Goal: Task Accomplishment & Management: Use online tool/utility

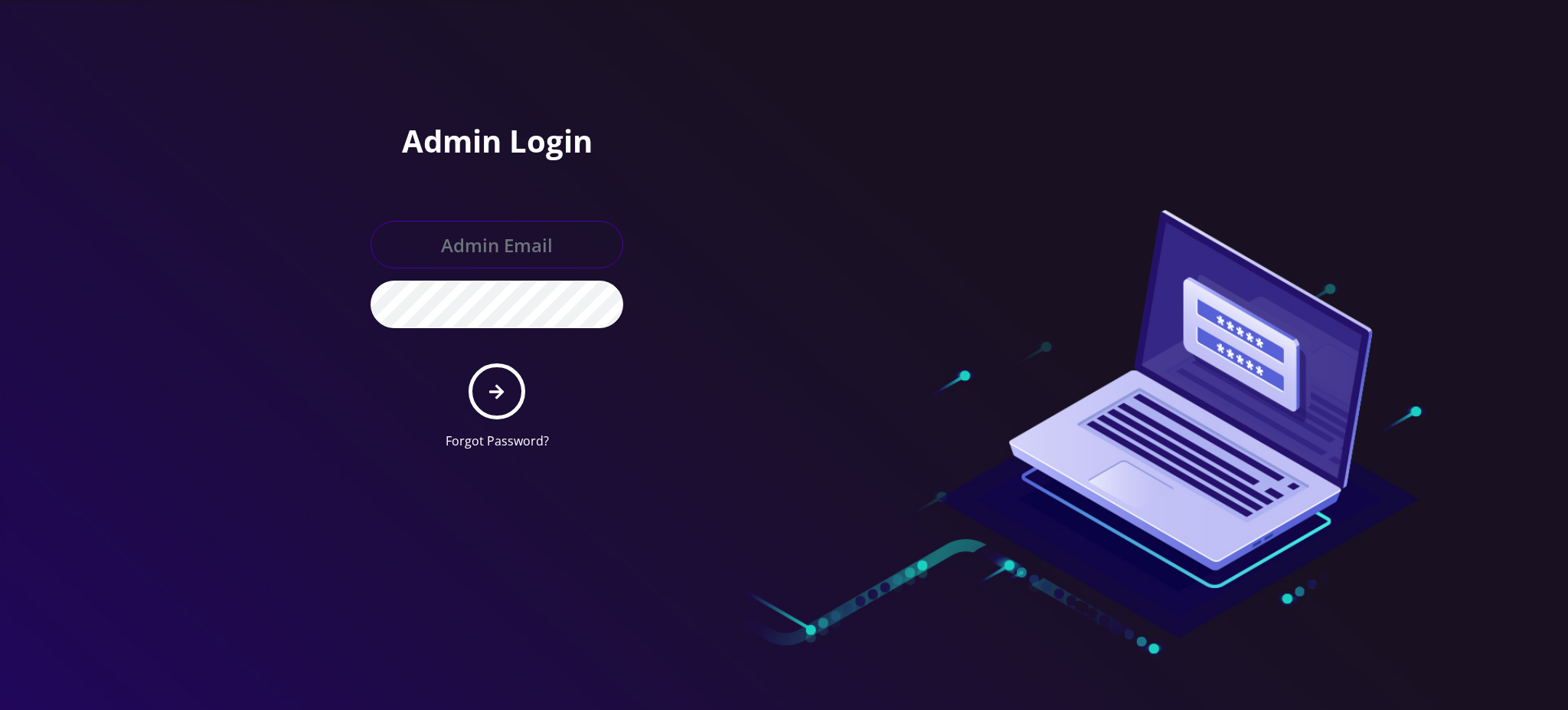
type input "rochelle@teltik.com"
click at [493, 401] on button "submit" at bounding box center [496, 391] width 56 height 56
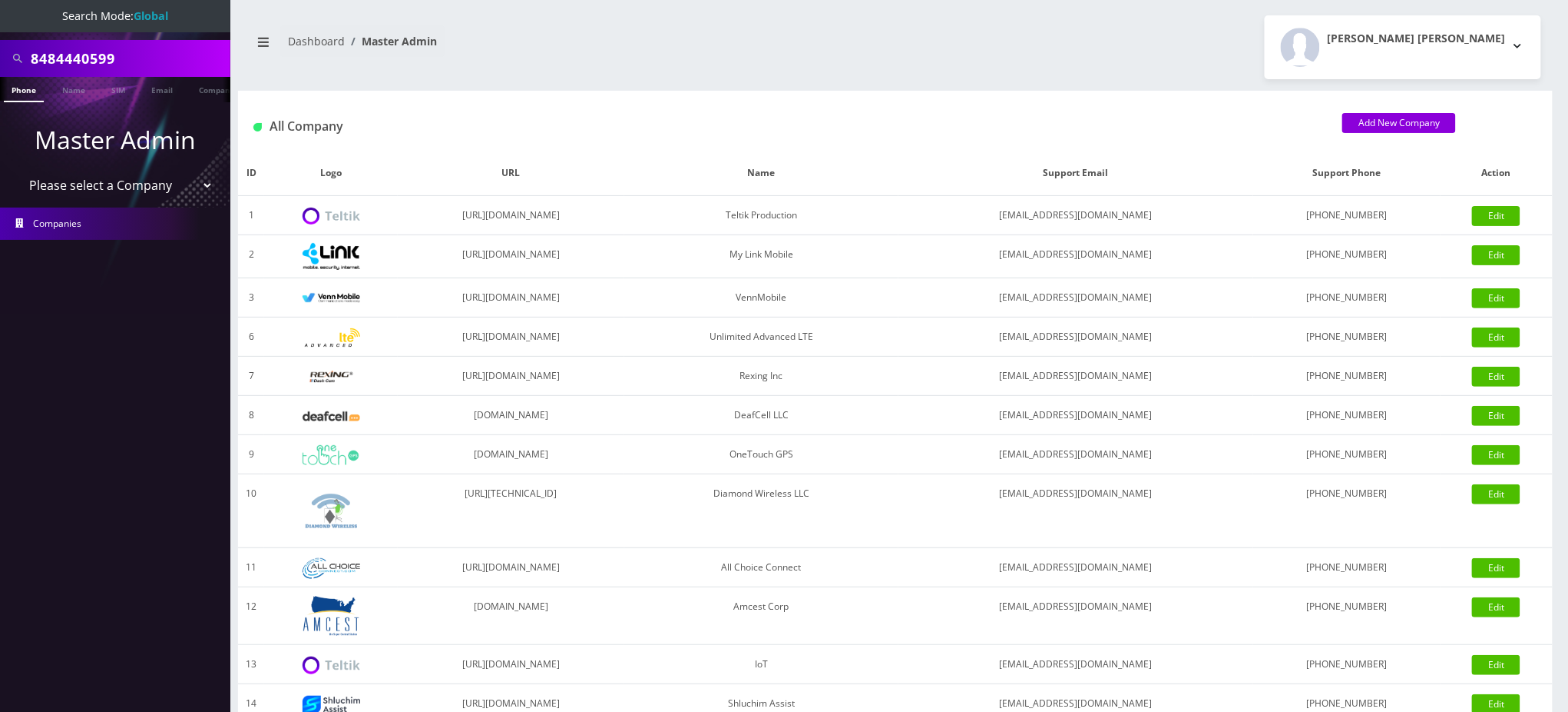
drag, startPoint x: 140, startPoint y: 60, endPoint x: 0, endPoint y: 51, distance: 140.3
click at [0, 53] on div "8484440599" at bounding box center [115, 58] width 231 height 37
paste input "[PERSON_NAME]"
type input "[PERSON_NAME]"
click at [69, 89] on link "Name" at bounding box center [73, 90] width 38 height 25
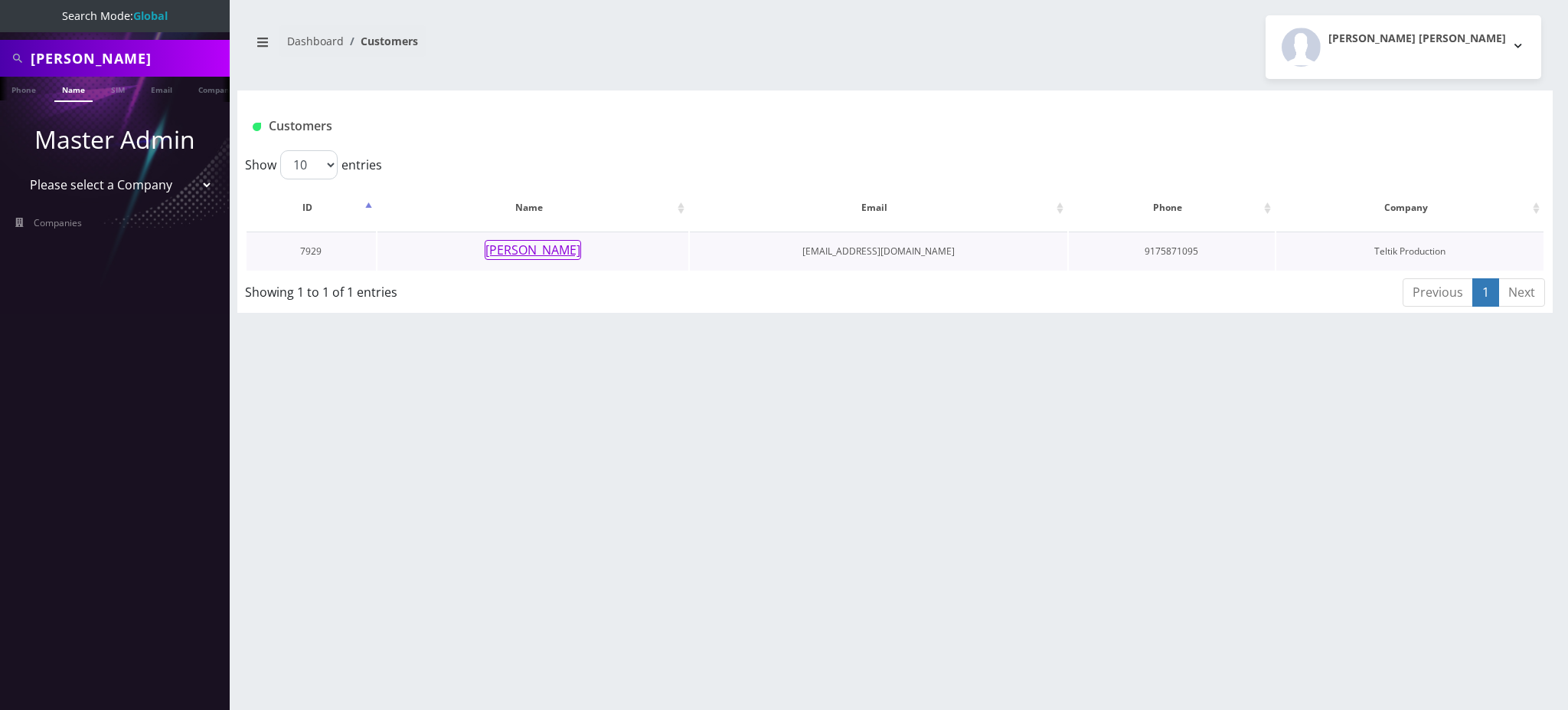
click at [516, 251] on button "[PERSON_NAME]" at bounding box center [533, 250] width 97 height 20
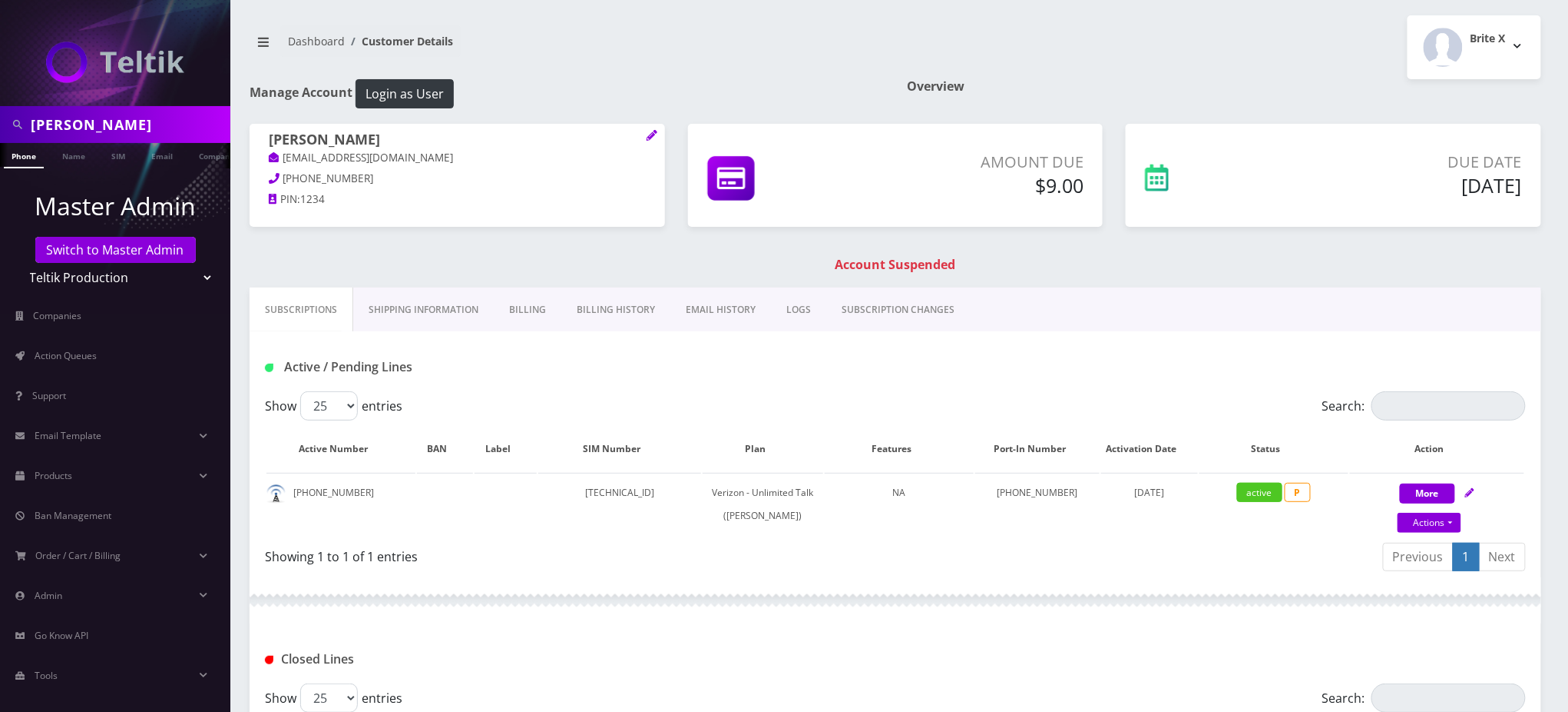
click at [512, 256] on div "Rivky Wajsman sarawajsman@gmail.com 917-587-1095 PIN: 1234 Amount Due $9.00" at bounding box center [895, 206] width 1315 height 164
click at [518, 312] on link "Billing" at bounding box center [527, 309] width 68 height 44
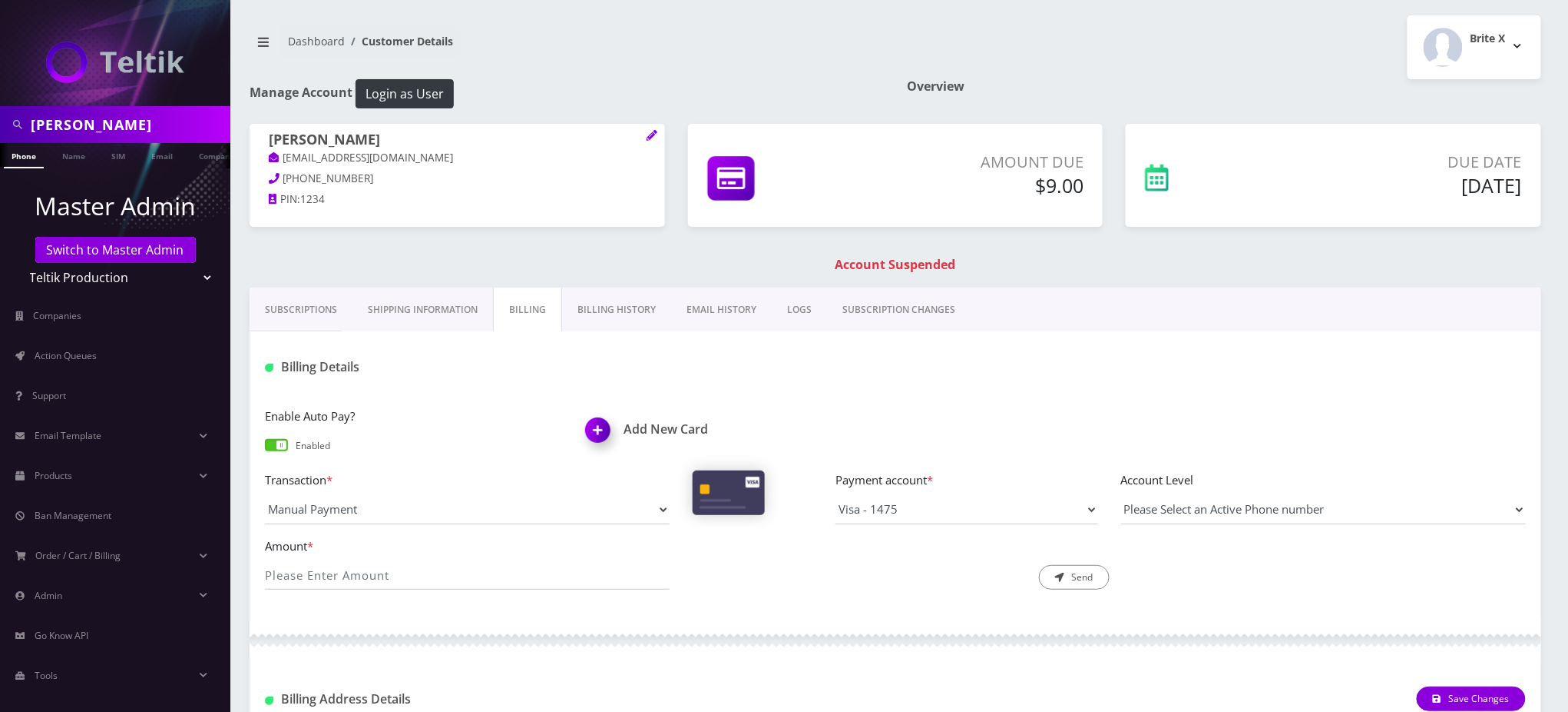
drag, startPoint x: 512, startPoint y: 380, endPoint x: 502, endPoint y: 384, distance: 10.8
click at [511, 380] on div "Billing Details" at bounding box center [895, 361] width 1292 height 60
drag, startPoint x: 362, startPoint y: 180, endPoint x: 281, endPoint y: 180, distance: 81.0
click at [281, 180] on p "[PHONE_NUMBER]" at bounding box center [457, 178] width 378 height 17
copy span "917-587-1095"
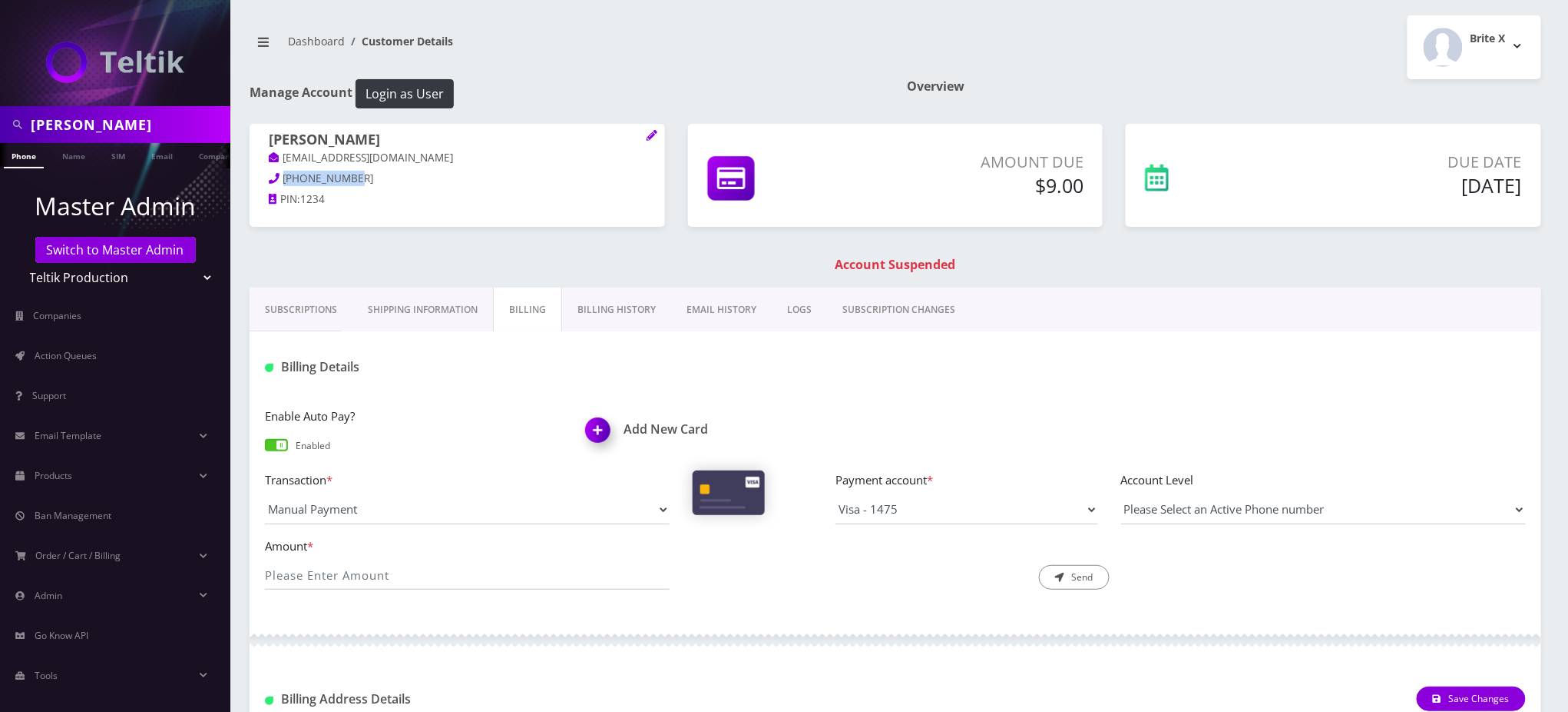
click at [463, 292] on link "Shipping Information" at bounding box center [422, 309] width 140 height 44
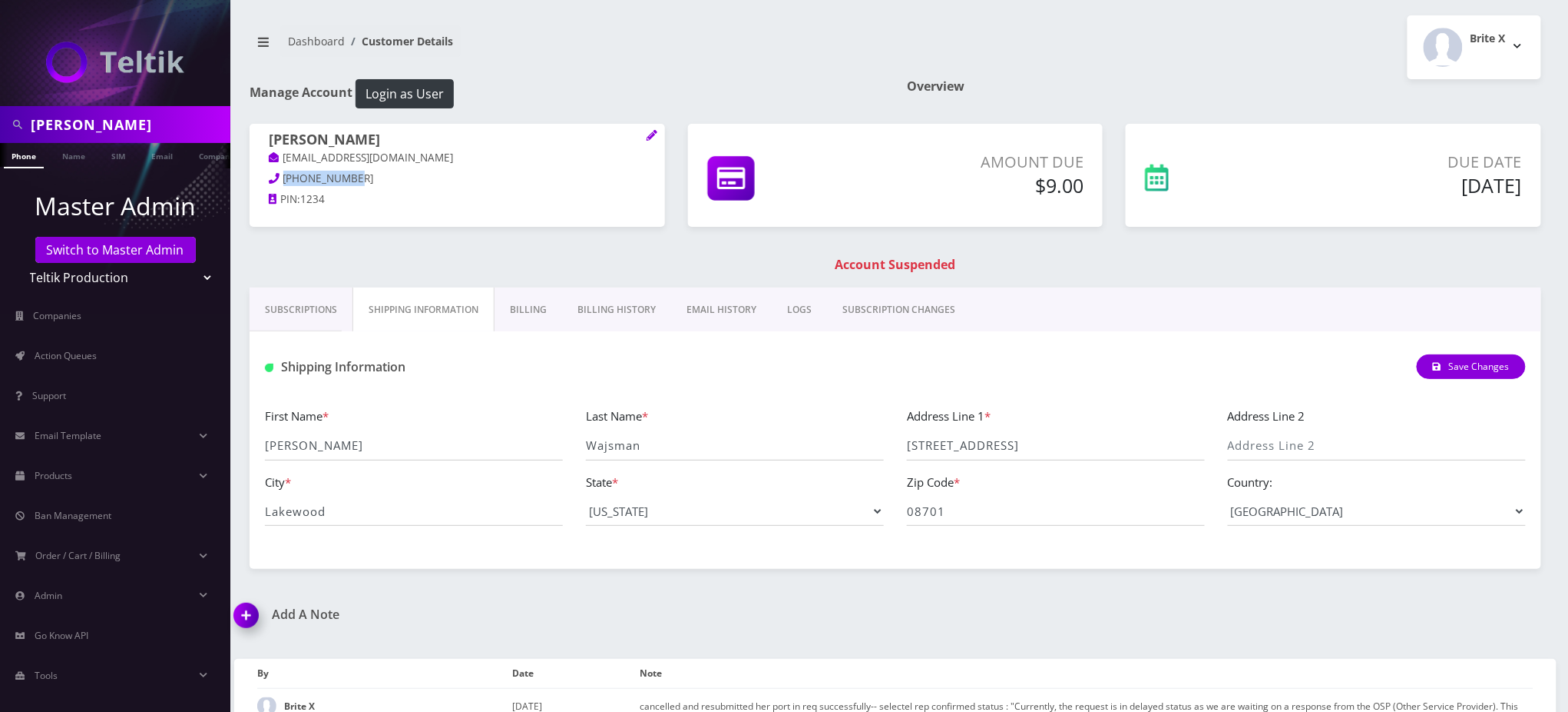
click at [522, 309] on link "Billing" at bounding box center [528, 309] width 68 height 44
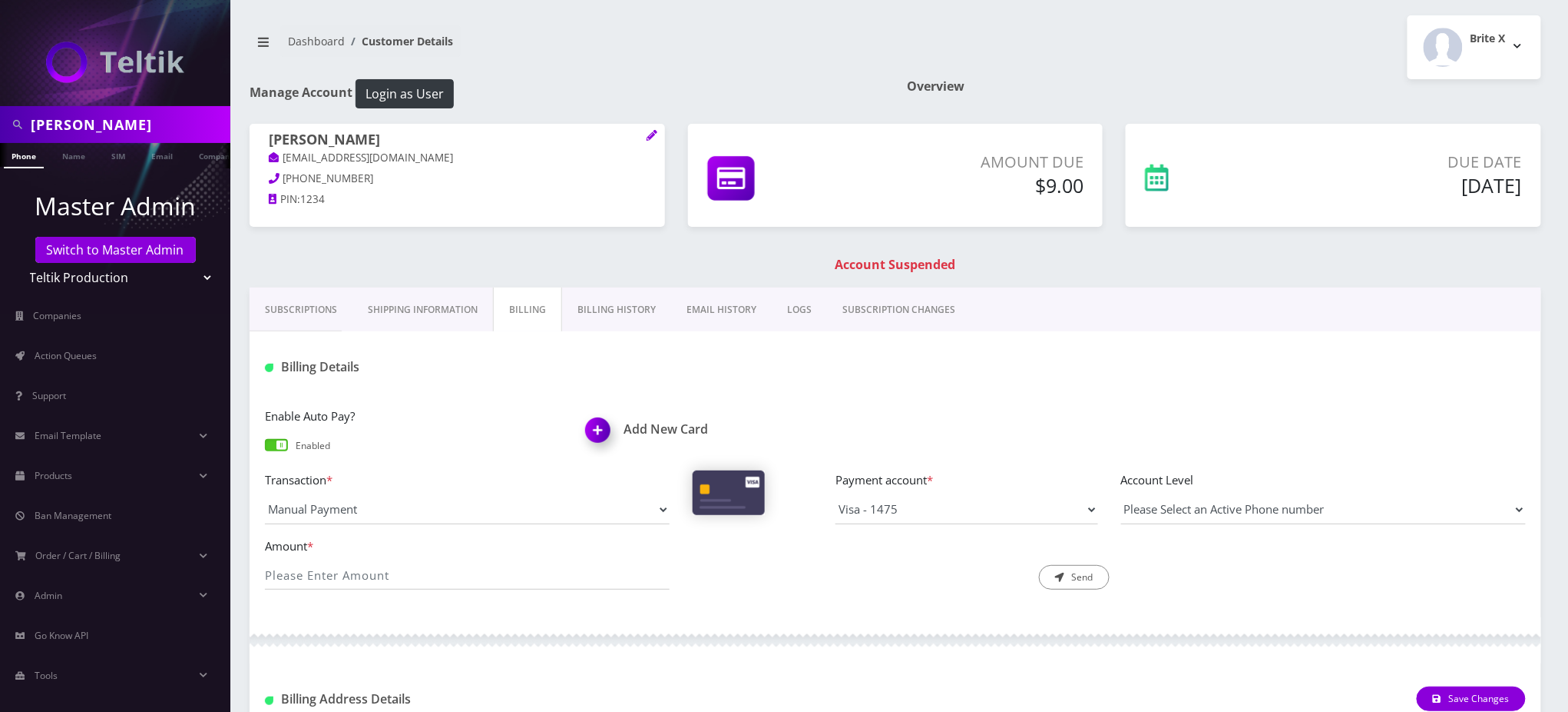
click at [1052, 385] on div "Billing Details" at bounding box center [895, 361] width 1292 height 60
click at [76, 159] on link "Name" at bounding box center [73, 156] width 38 height 25
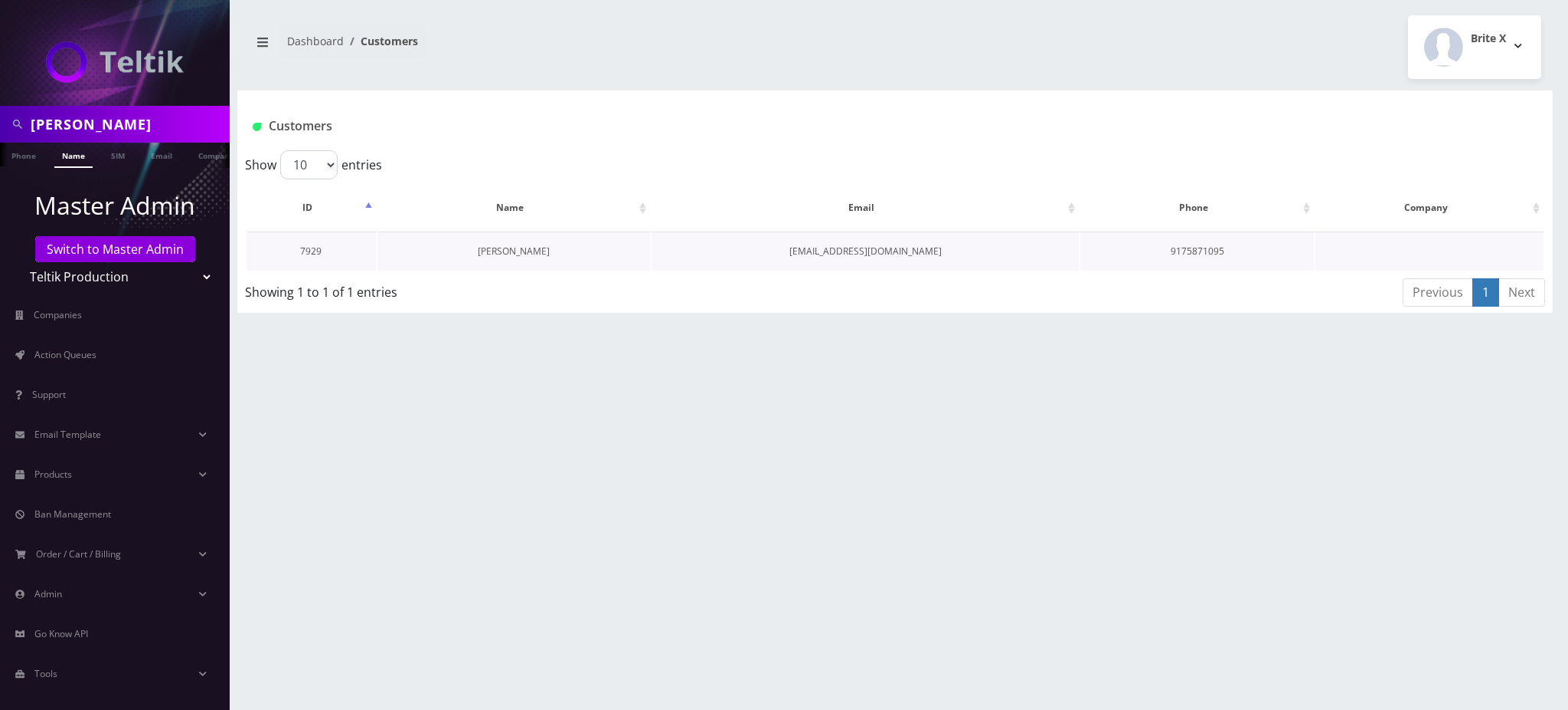
click at [525, 252] on link "[PERSON_NAME]" at bounding box center [514, 251] width 72 height 13
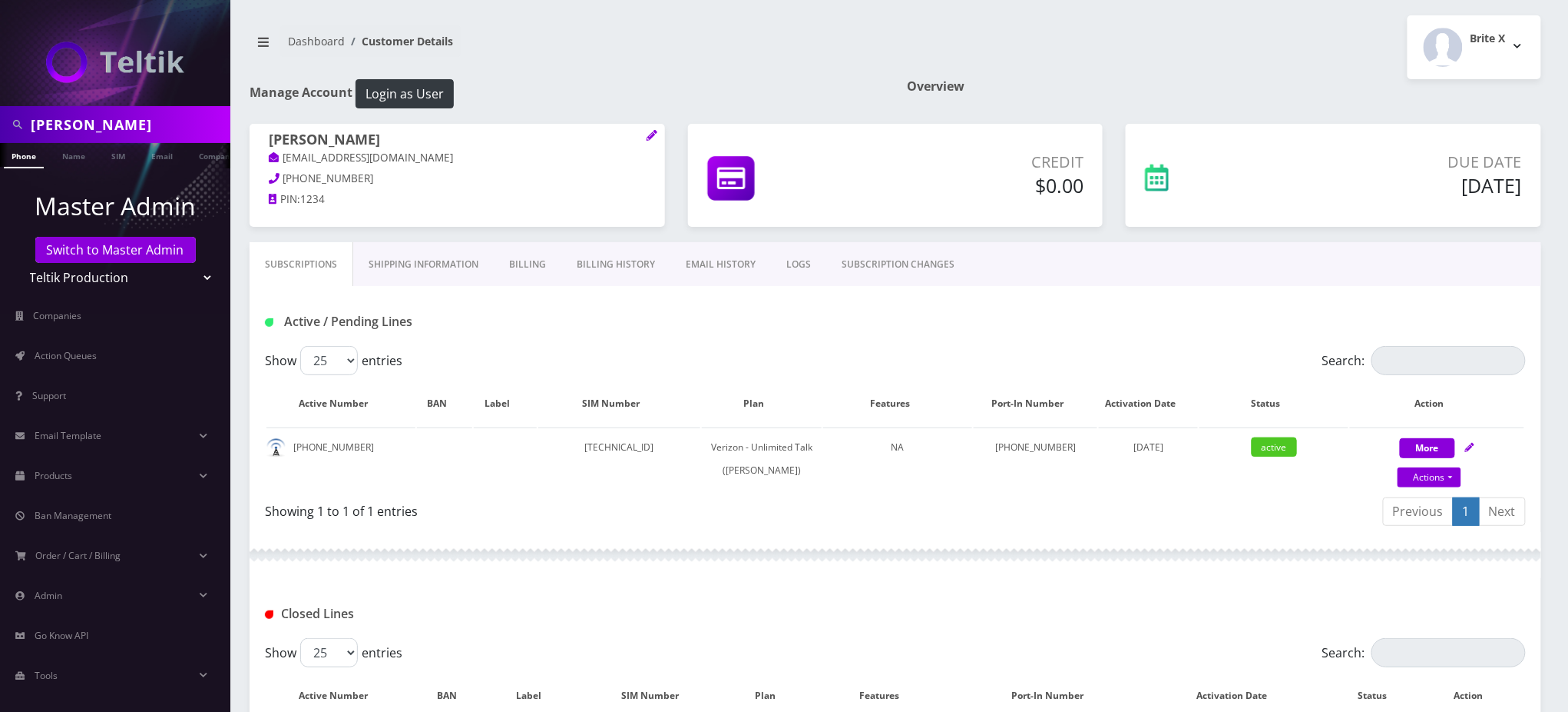
click at [1374, 71] on div "Brite X Logout" at bounding box center [1224, 47] width 657 height 63
drag, startPoint x: 680, startPoint y: 67, endPoint x: 718, endPoint y: 46, distance: 43.4
click at [682, 67] on nav "Dashboard Customer Details" at bounding box center [567, 47] width 635 height 43
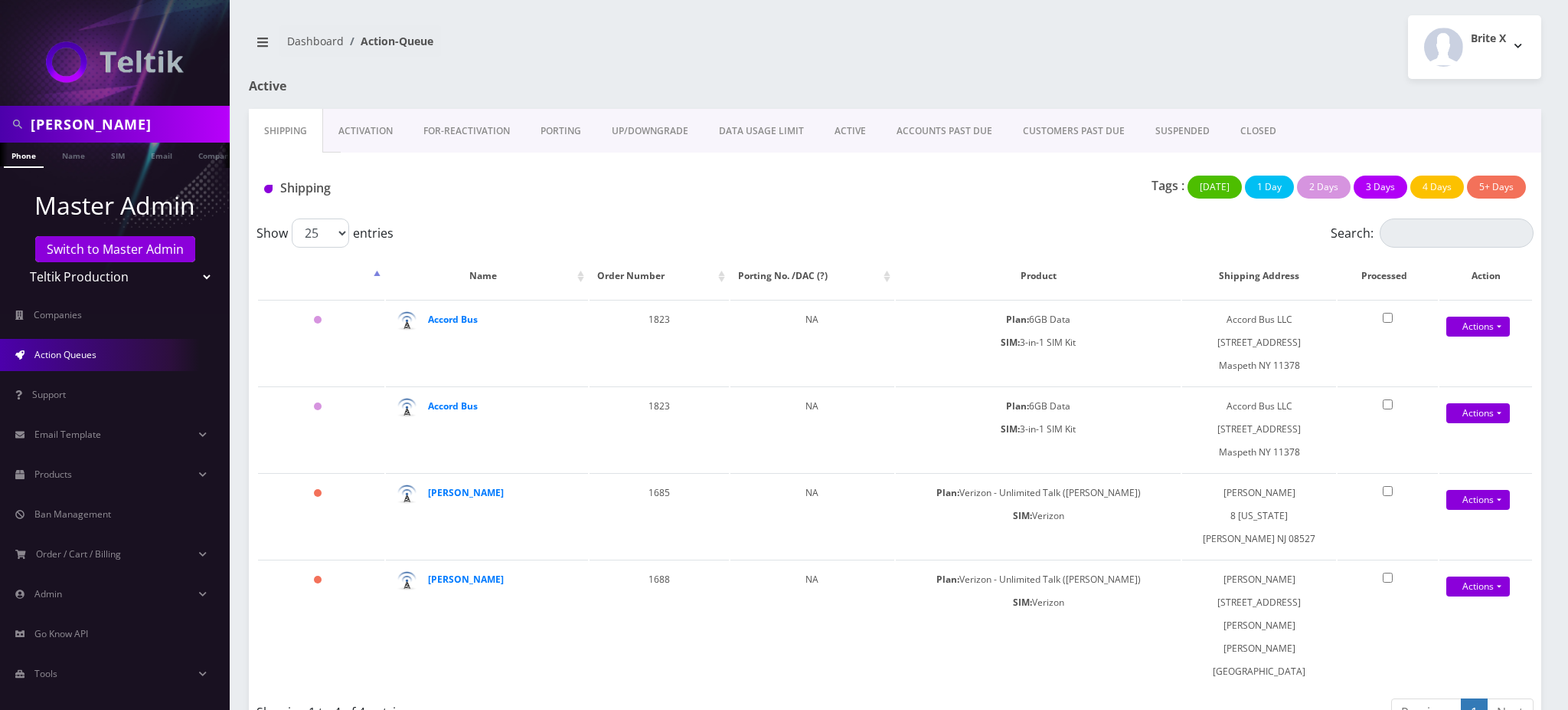
click at [886, 77] on div "Dashboard Action-Queue Brite X Logout" at bounding box center [895, 47] width 1315 height 63
drag, startPoint x: 1341, startPoint y: 43, endPoint x: 1330, endPoint y: 42, distance: 11.0
click at [1341, 43] on div "Brite X Logout" at bounding box center [1224, 47] width 658 height 63
